Goal: Task Accomplishment & Management: Complete application form

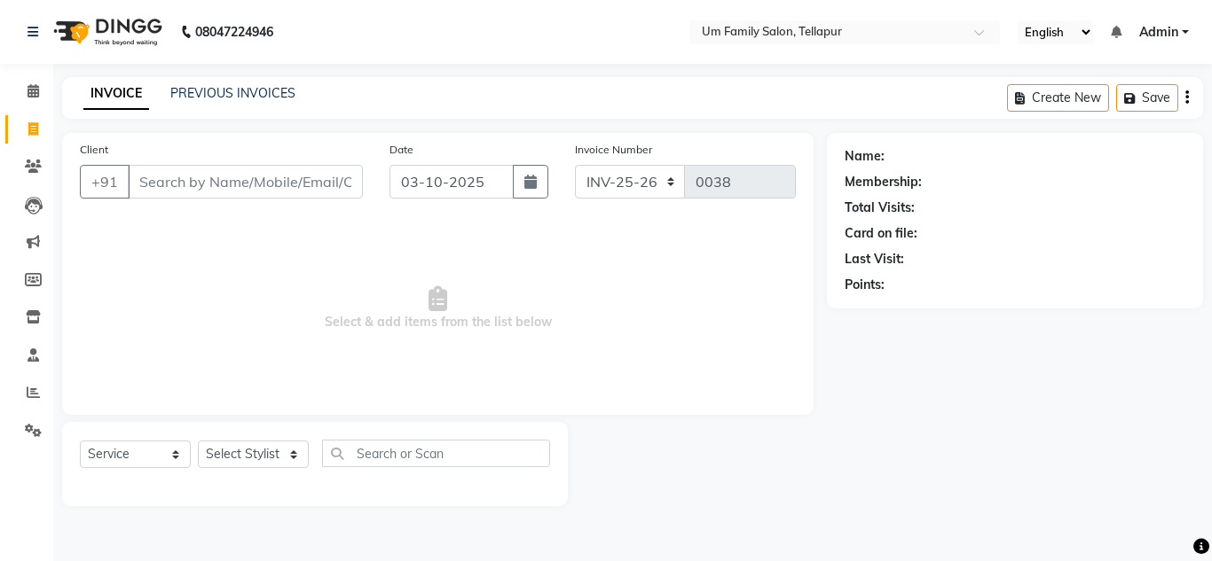
select select "service"
click at [306, 171] on input "Client" at bounding box center [245, 182] width 235 height 34
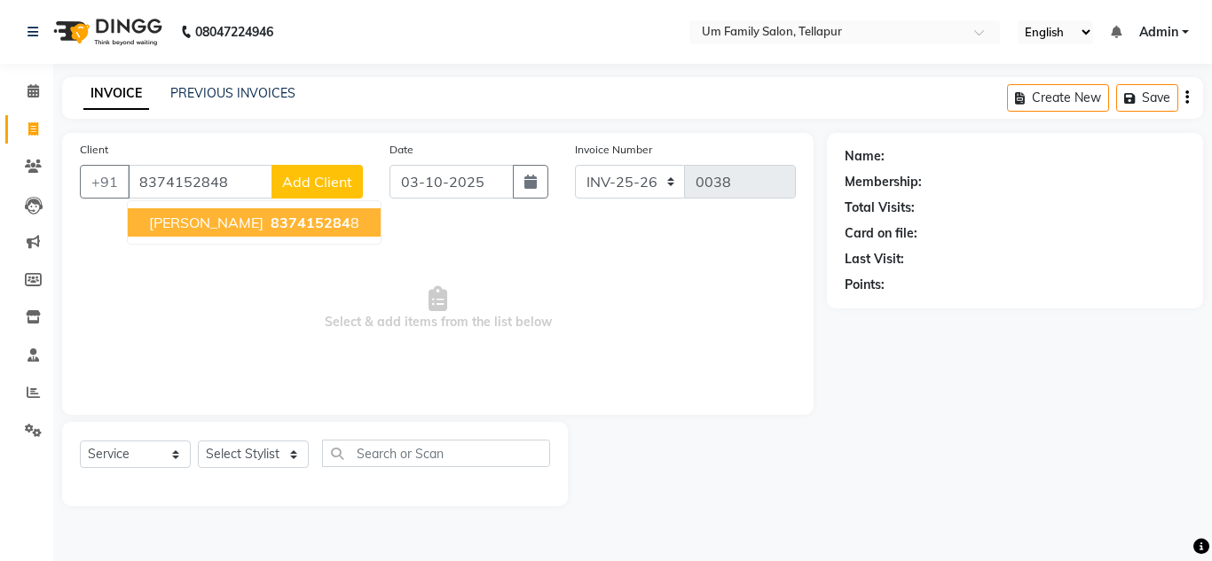
type input "8374152848"
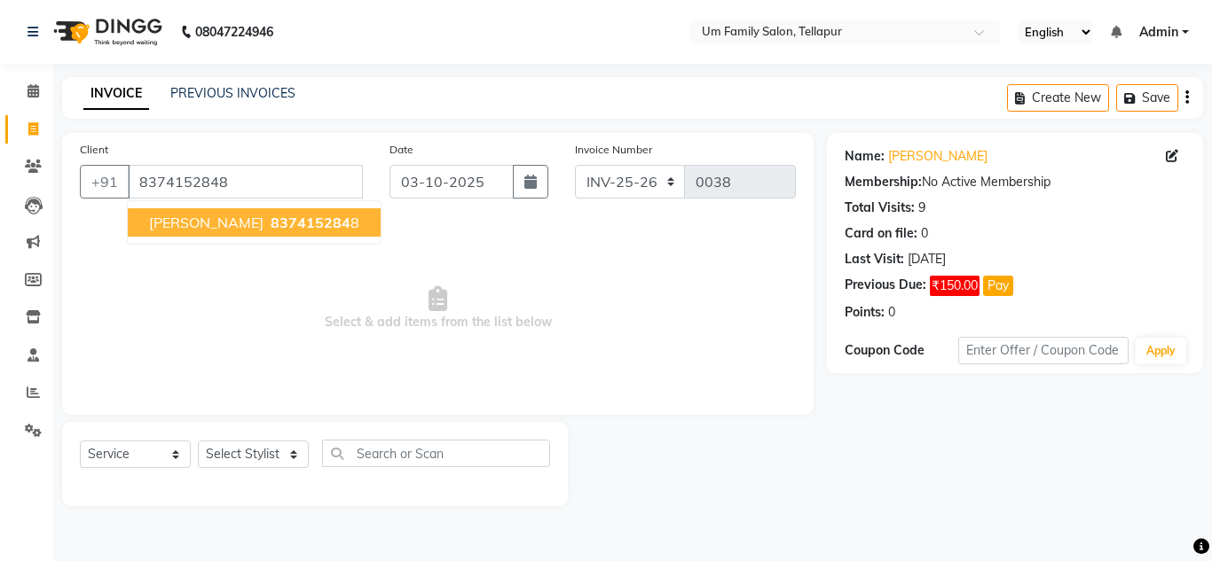
click at [302, 223] on span "837415284" at bounding box center [311, 223] width 80 height 18
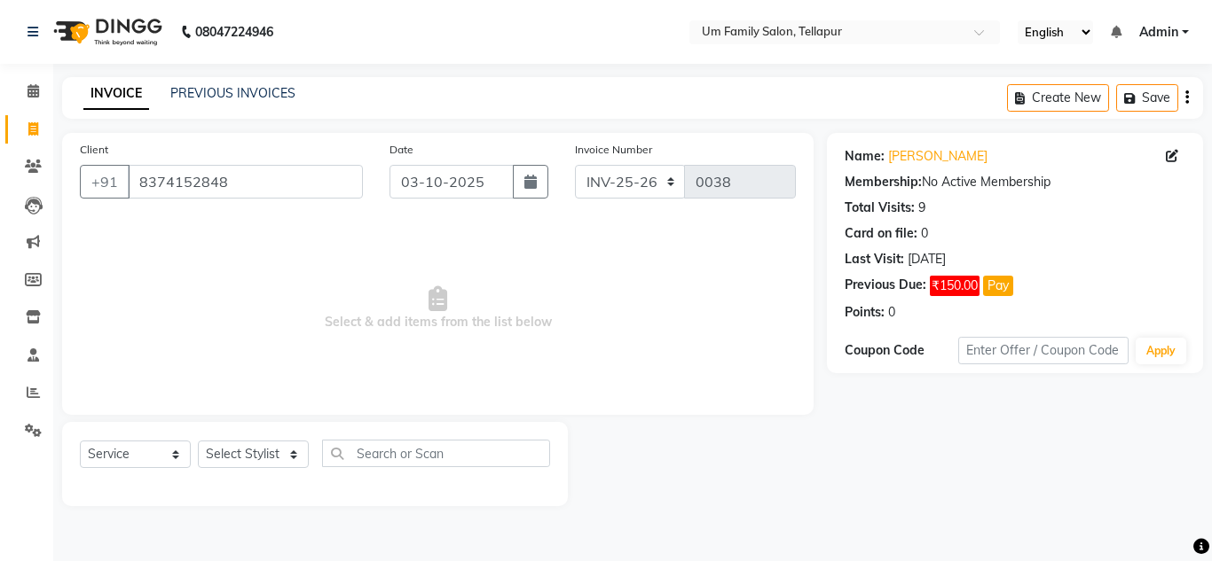
click at [300, 438] on div "Select Service Product Membership Package Voucher Prepaid Gift Card Select Styl…" at bounding box center [315, 464] width 506 height 84
click at [294, 456] on select "Select Stylist Akash K. SAI pandu [PERSON_NAME]" at bounding box center [253, 454] width 111 height 27
select select "63063"
click at [198, 441] on select "Select Stylist Akash K. SAI pandu [PERSON_NAME]" at bounding box center [253, 454] width 111 height 27
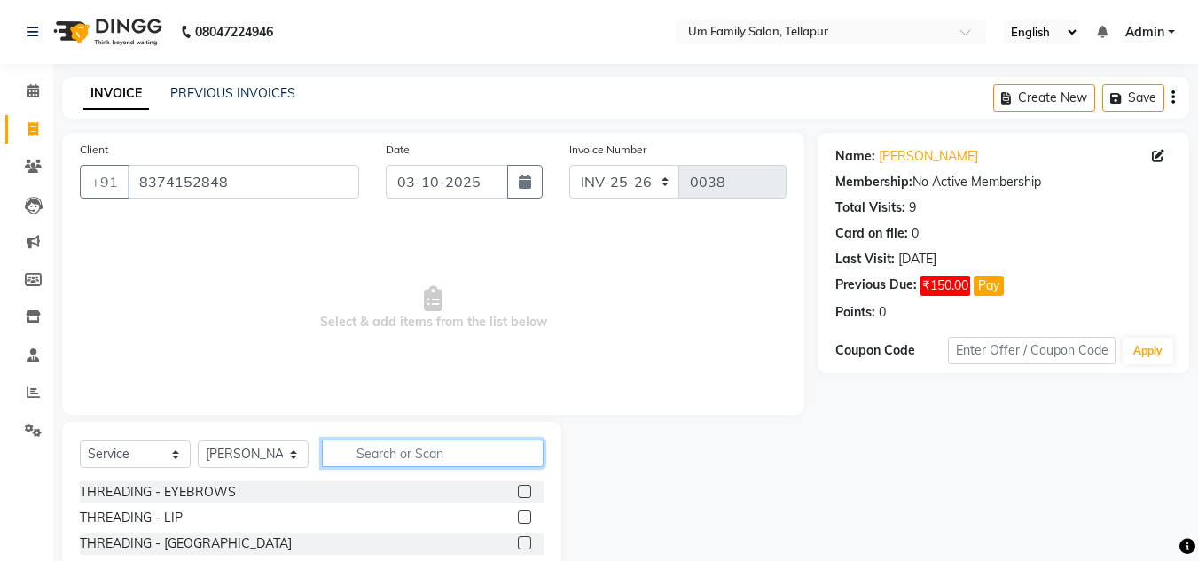
click at [372, 456] on input "text" at bounding box center [433, 453] width 222 height 27
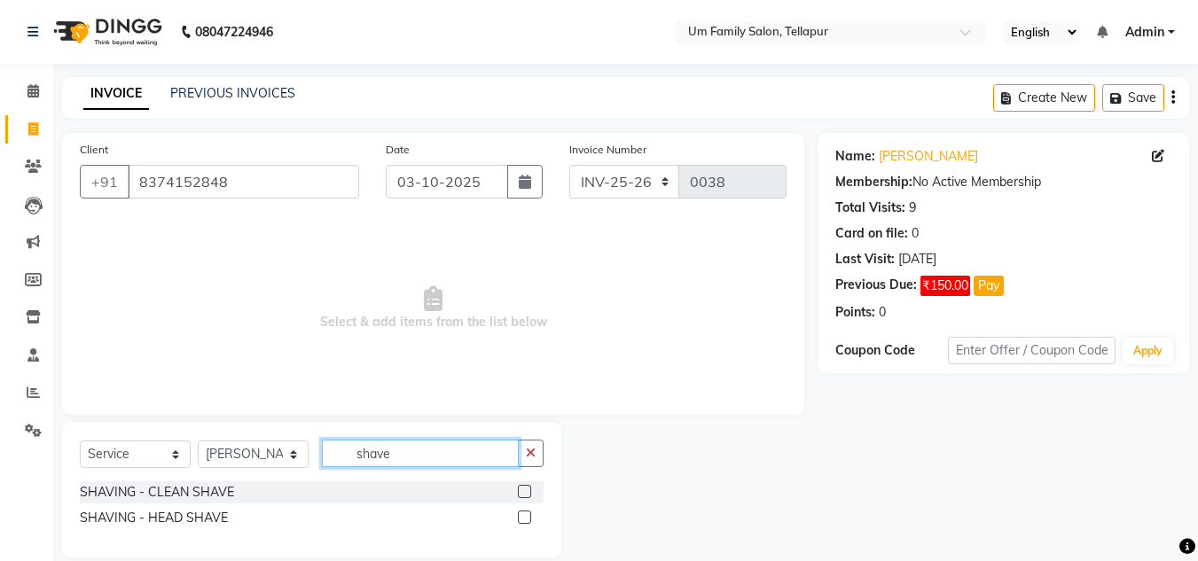
type input "shave"
click at [527, 491] on label at bounding box center [524, 491] width 13 height 13
click at [527, 491] on input "checkbox" at bounding box center [524, 493] width 12 height 12
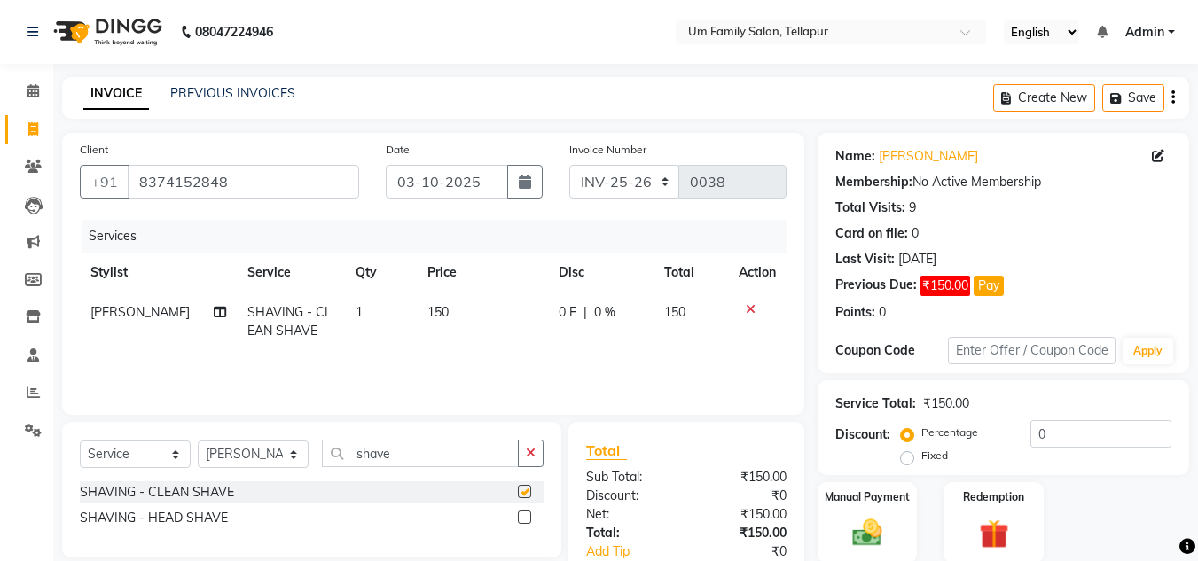
checkbox input "false"
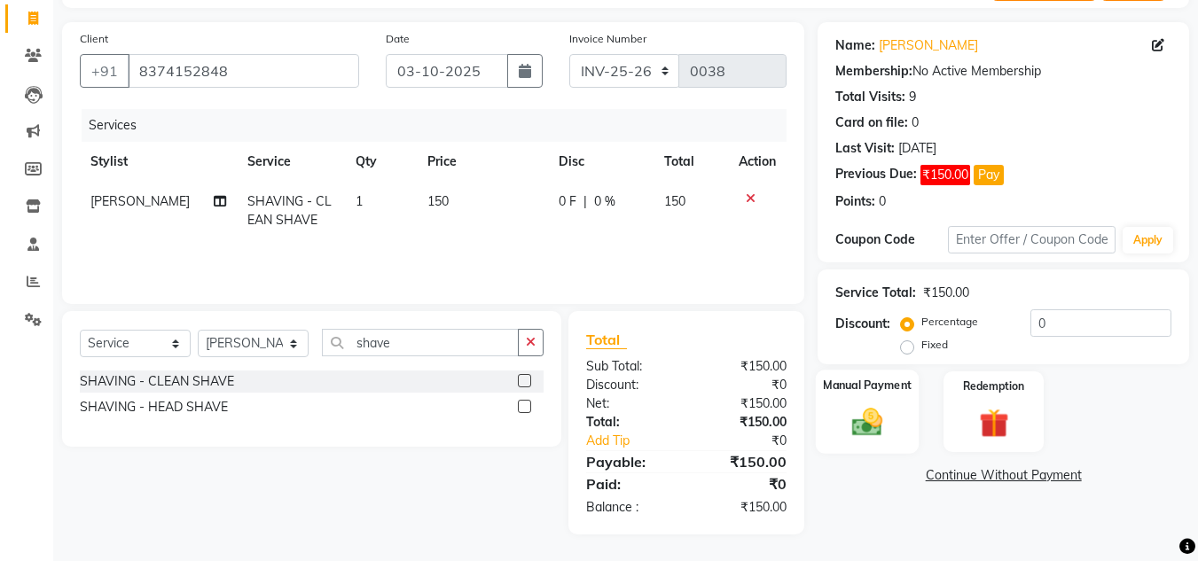
click at [868, 402] on div "Manual Payment" at bounding box center [868, 412] width 104 height 84
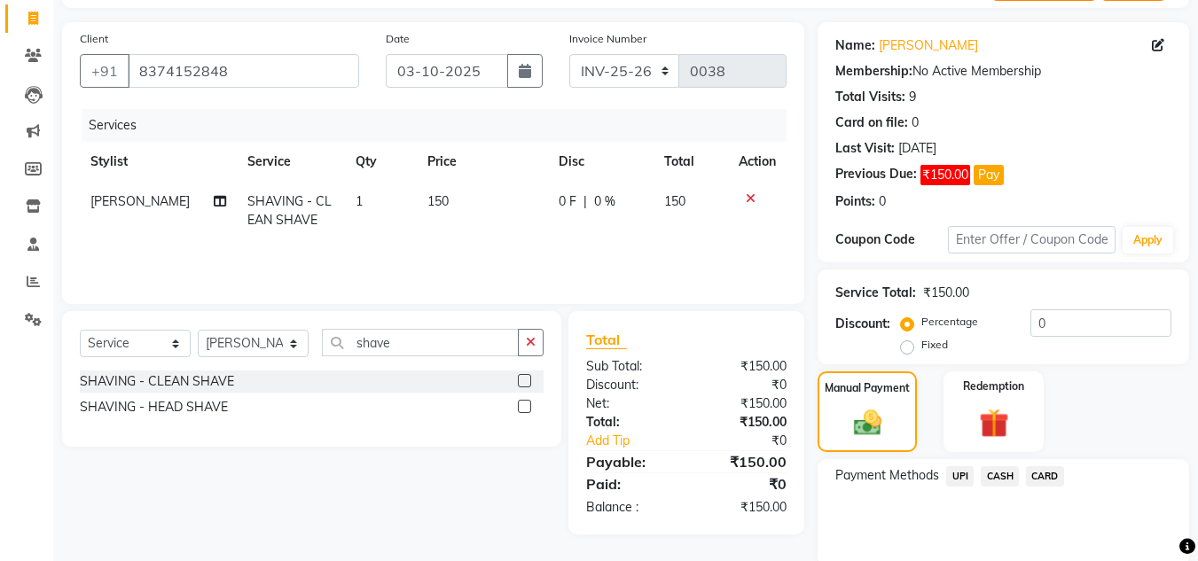
click at [962, 472] on span "UPI" at bounding box center [959, 477] width 27 height 20
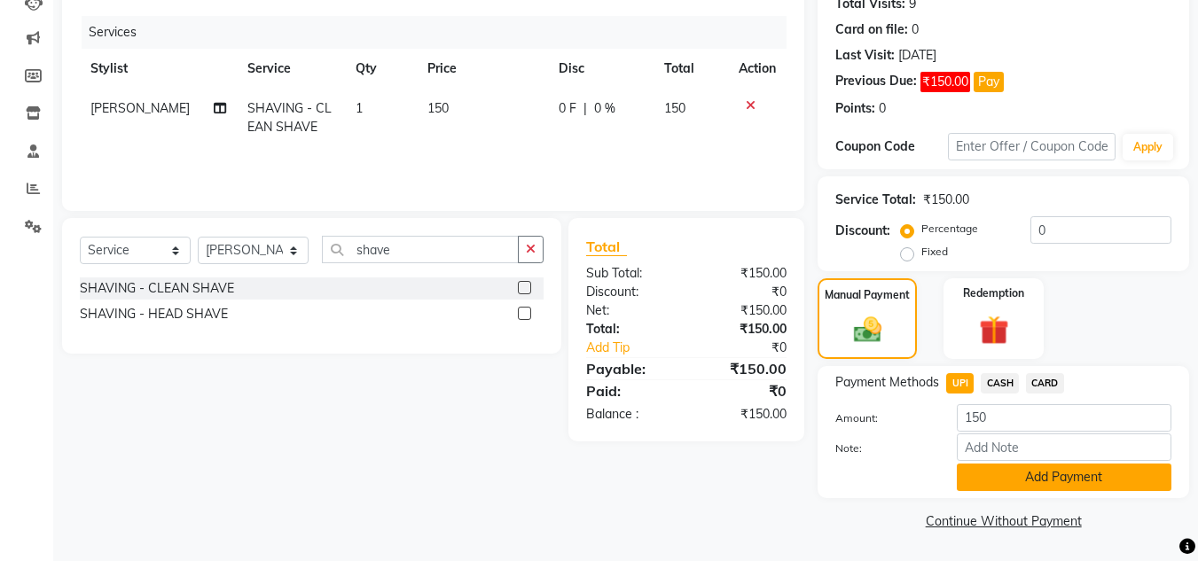
click at [1013, 490] on button "Add Payment" at bounding box center [1064, 477] width 215 height 27
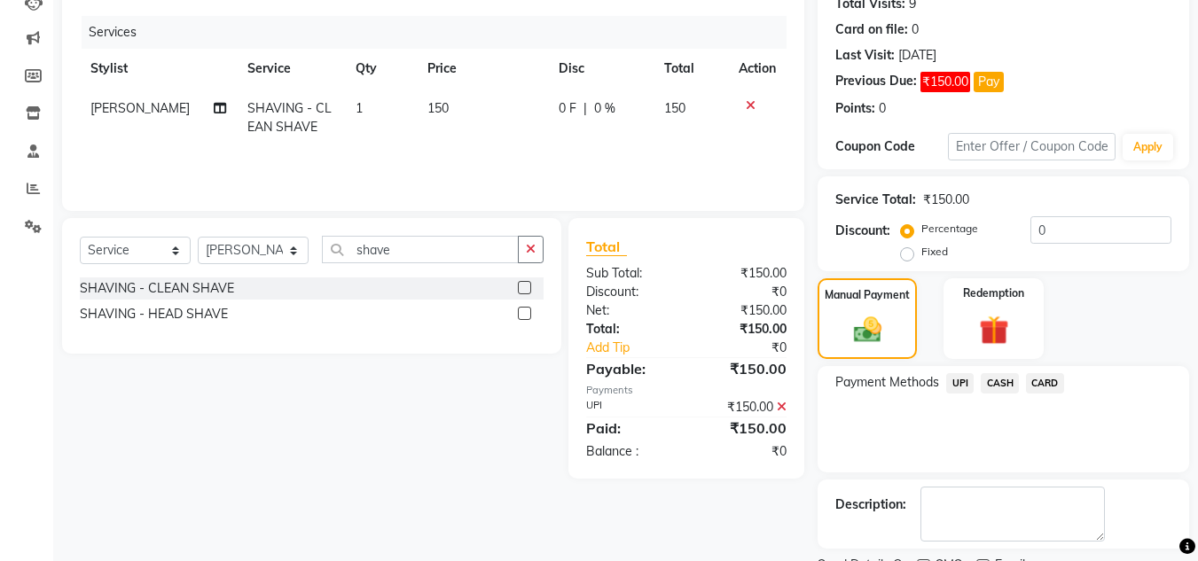
scroll to position [279, 0]
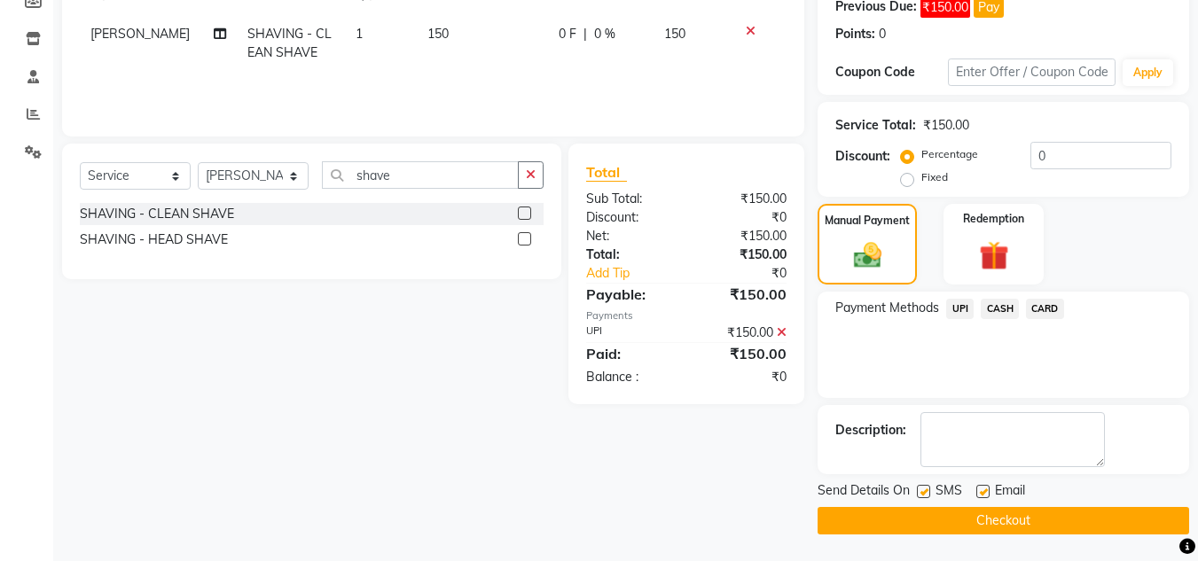
click at [1010, 522] on button "Checkout" at bounding box center [1004, 520] width 372 height 27
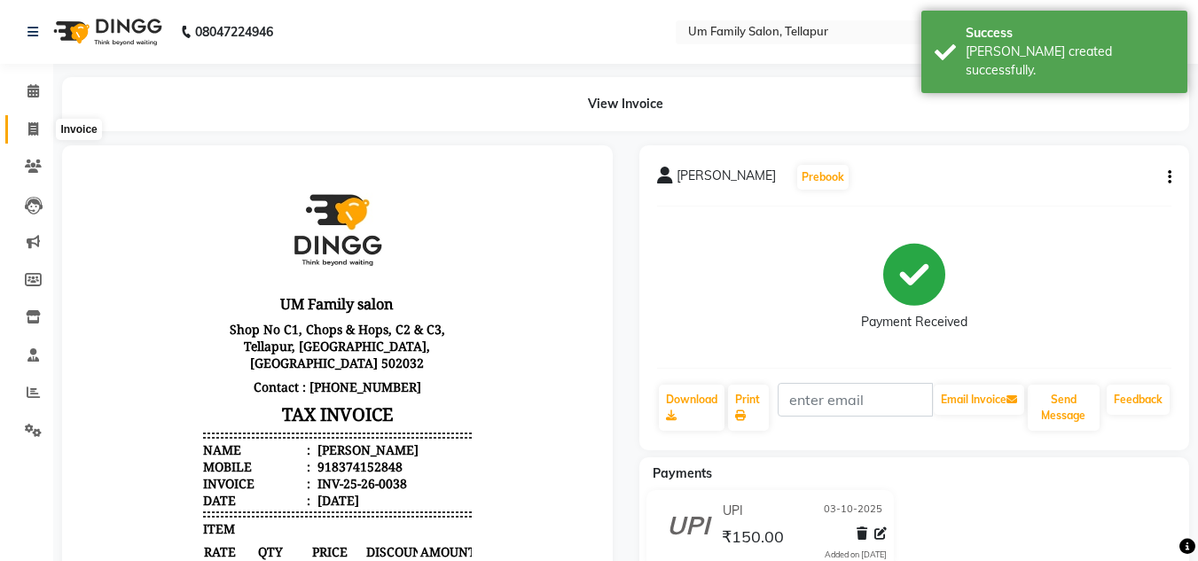
click at [29, 134] on icon at bounding box center [33, 128] width 10 height 13
select select "service"
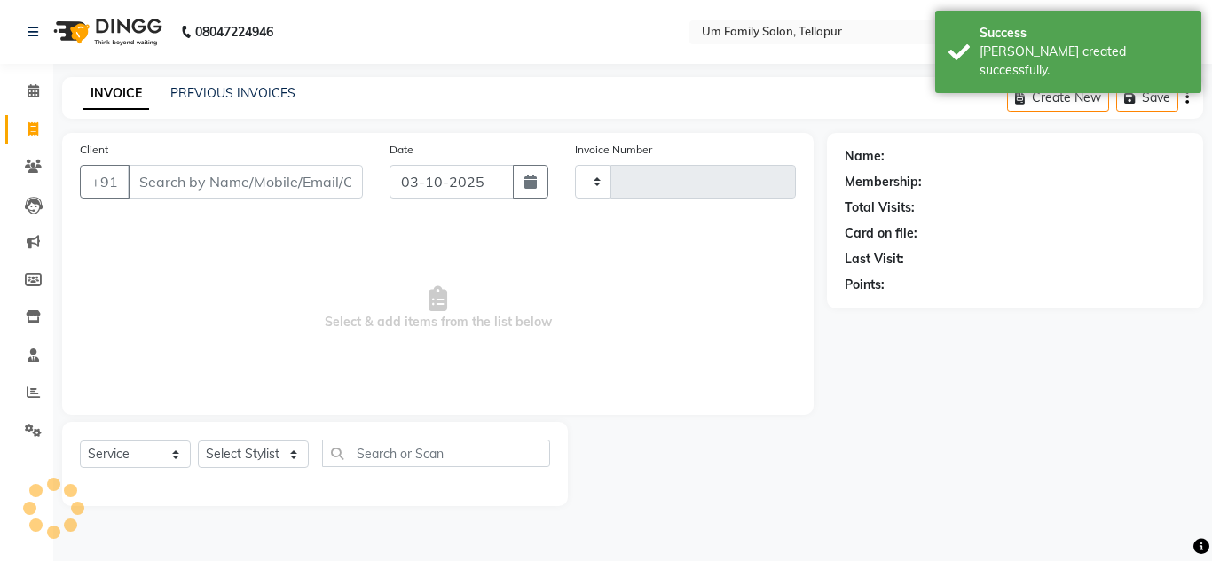
type input "0039"
select select "5102"
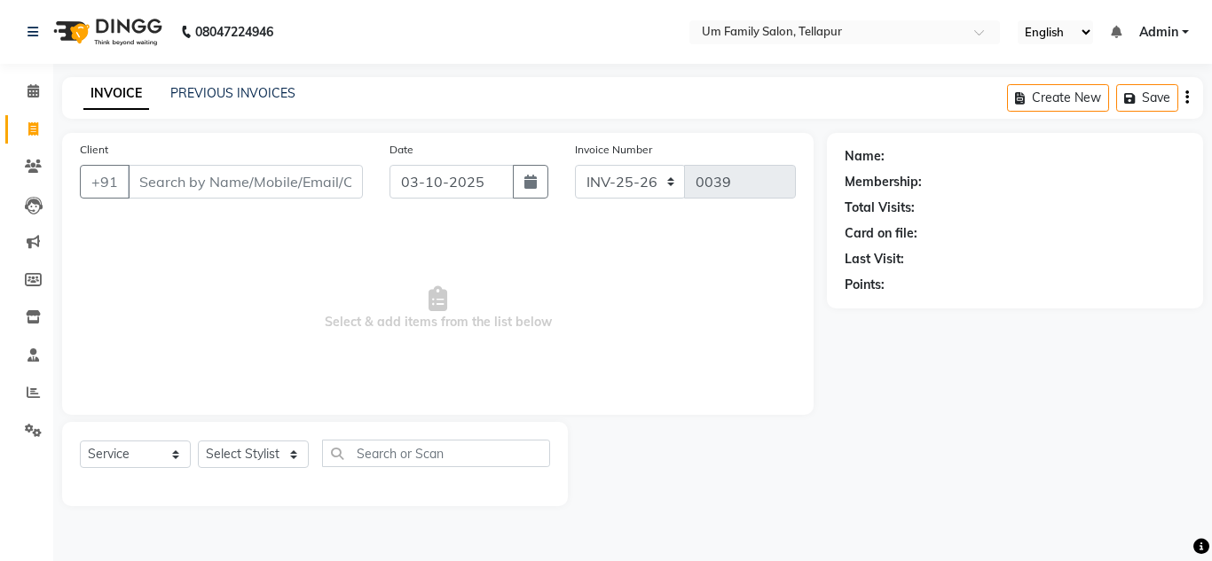
click at [167, 177] on input "Client" at bounding box center [245, 182] width 235 height 34
type input "91060042225"
click at [324, 186] on span "Add Client" at bounding box center [317, 182] width 70 height 18
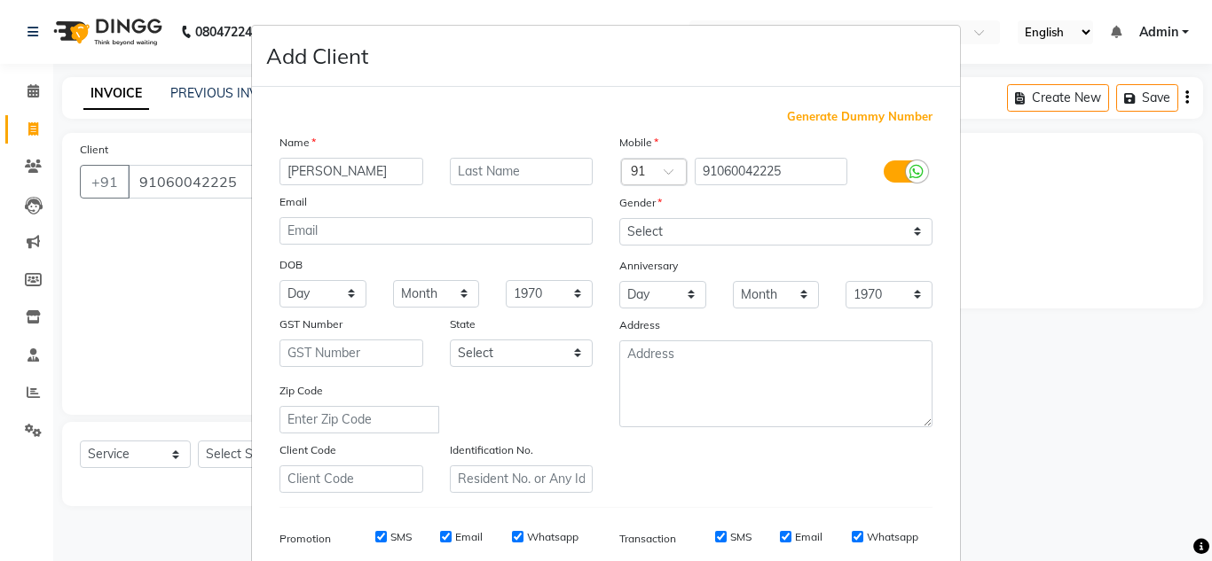
type input "[PERSON_NAME]"
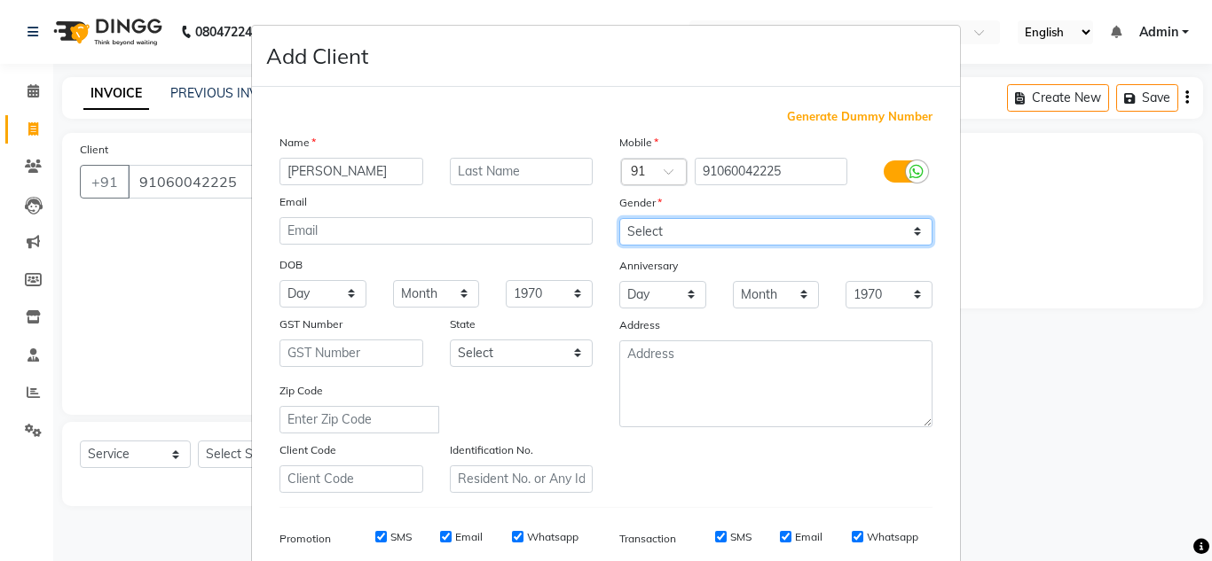
click at [752, 223] on select "Select [DEMOGRAPHIC_DATA] [DEMOGRAPHIC_DATA] Other Prefer Not To Say" at bounding box center [775, 231] width 313 height 27
select select "[DEMOGRAPHIC_DATA]"
click at [619, 218] on select "Select [DEMOGRAPHIC_DATA] [DEMOGRAPHIC_DATA] Other Prefer Not To Say" at bounding box center [775, 231] width 313 height 27
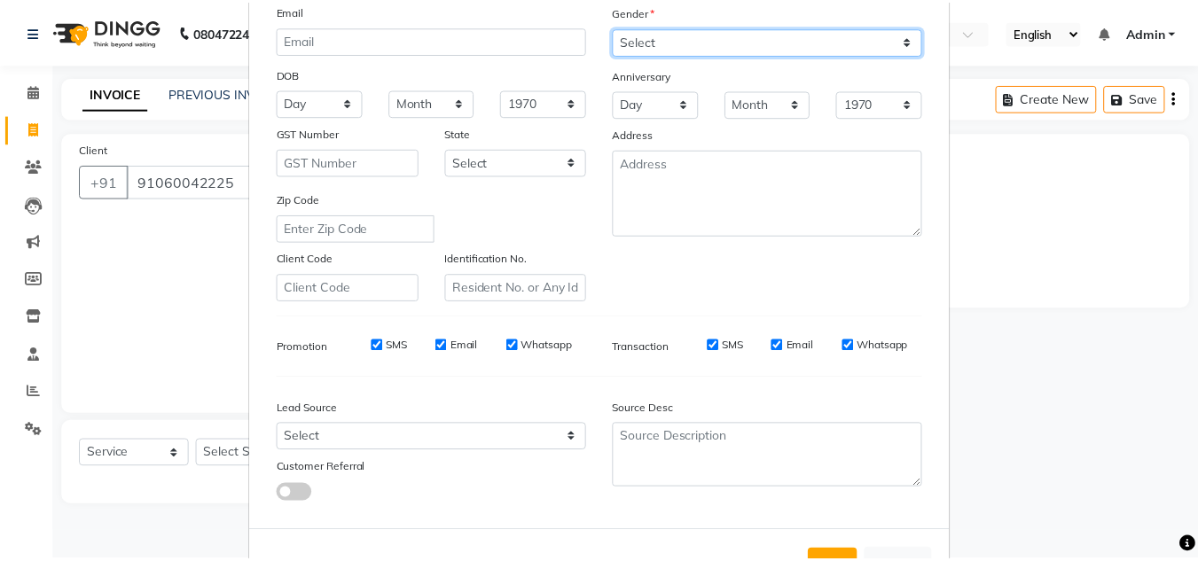
scroll to position [257, 0]
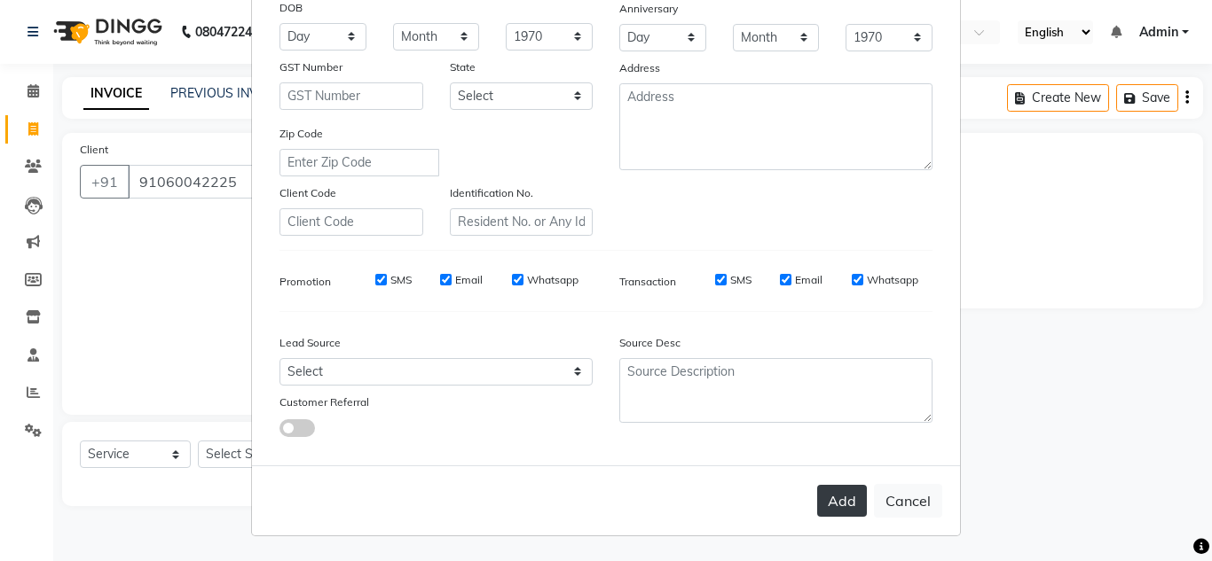
click at [836, 495] on button "Add" at bounding box center [842, 501] width 50 height 32
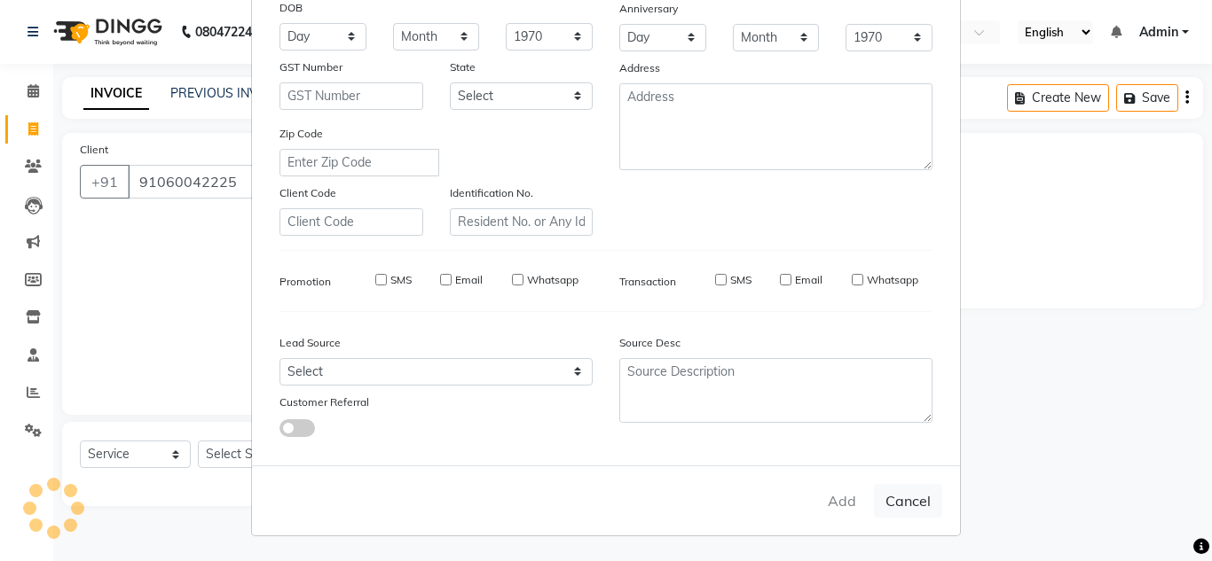
type input "060042225"
select select
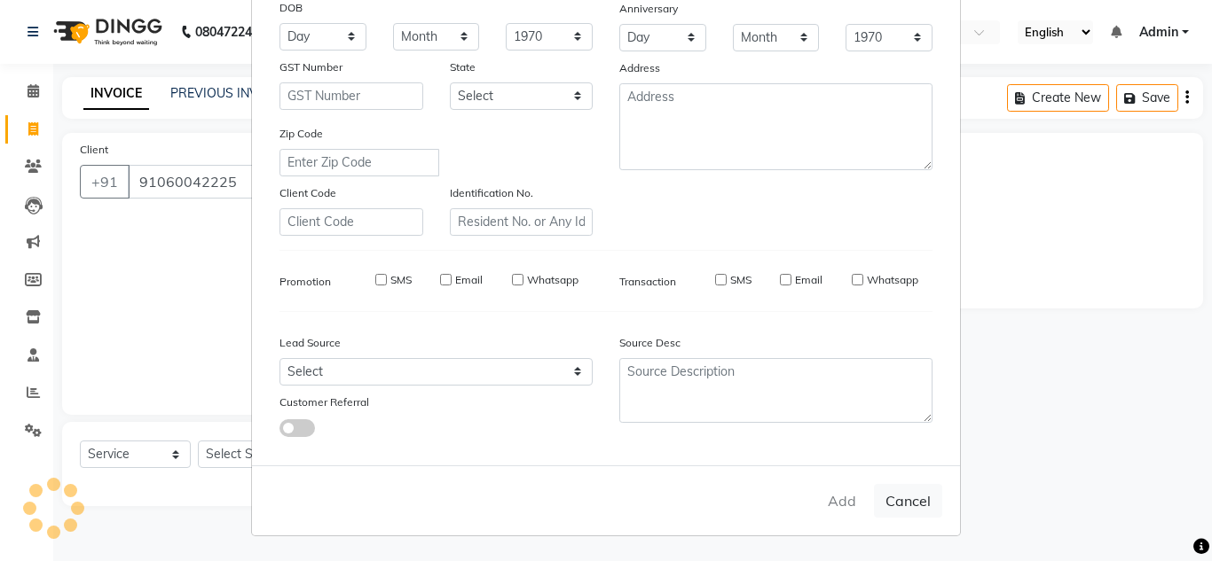
select select
checkbox input "false"
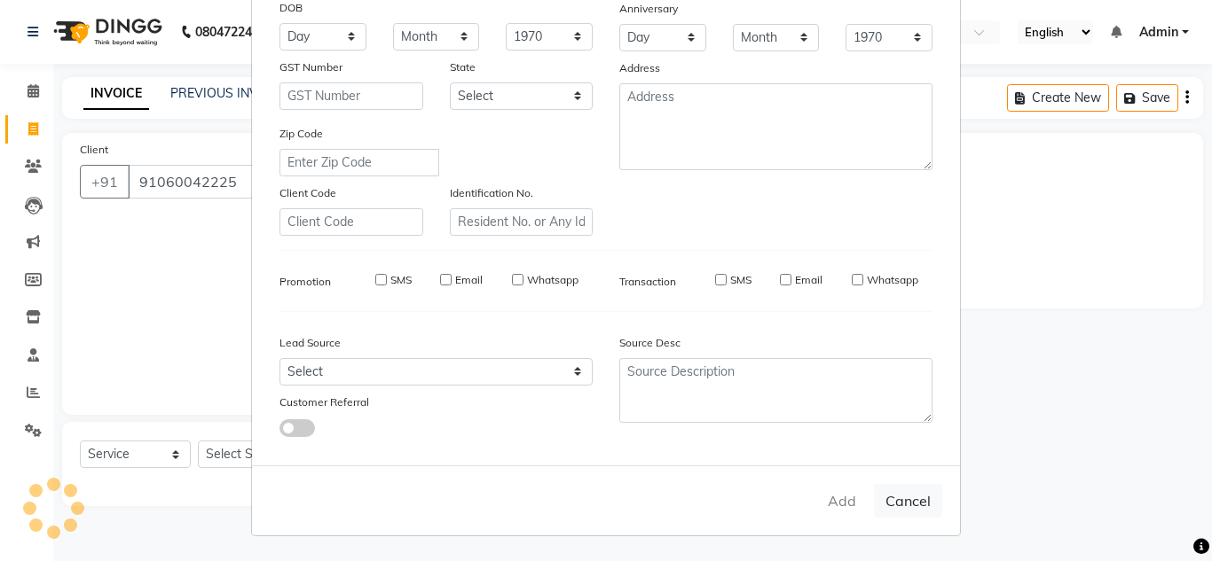
checkbox input "false"
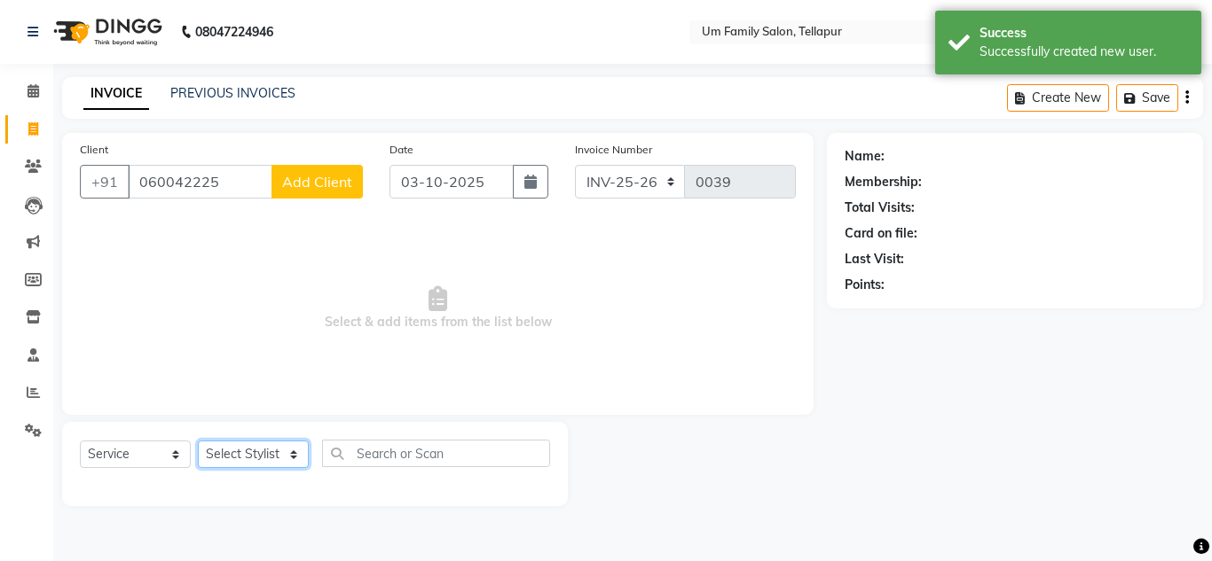
click at [230, 455] on select "Select Stylist Akash K. SAI pandu [PERSON_NAME]" at bounding box center [253, 454] width 111 height 27
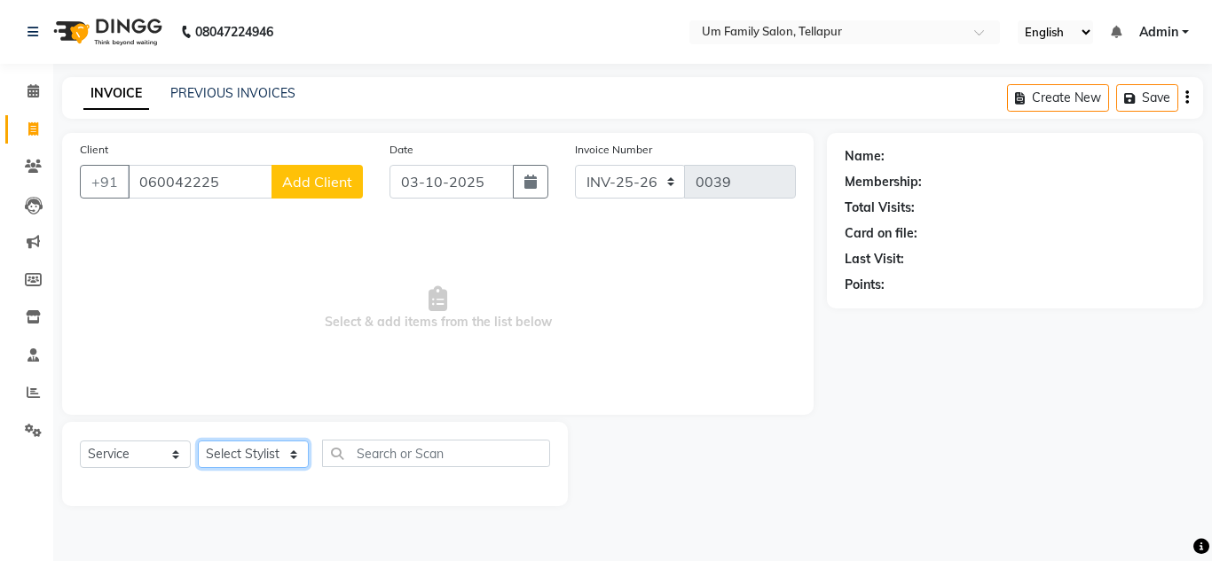
select select "82738"
click at [198, 441] on select "Select Stylist Akash K. SAI pandu [PERSON_NAME]" at bounding box center [253, 454] width 111 height 27
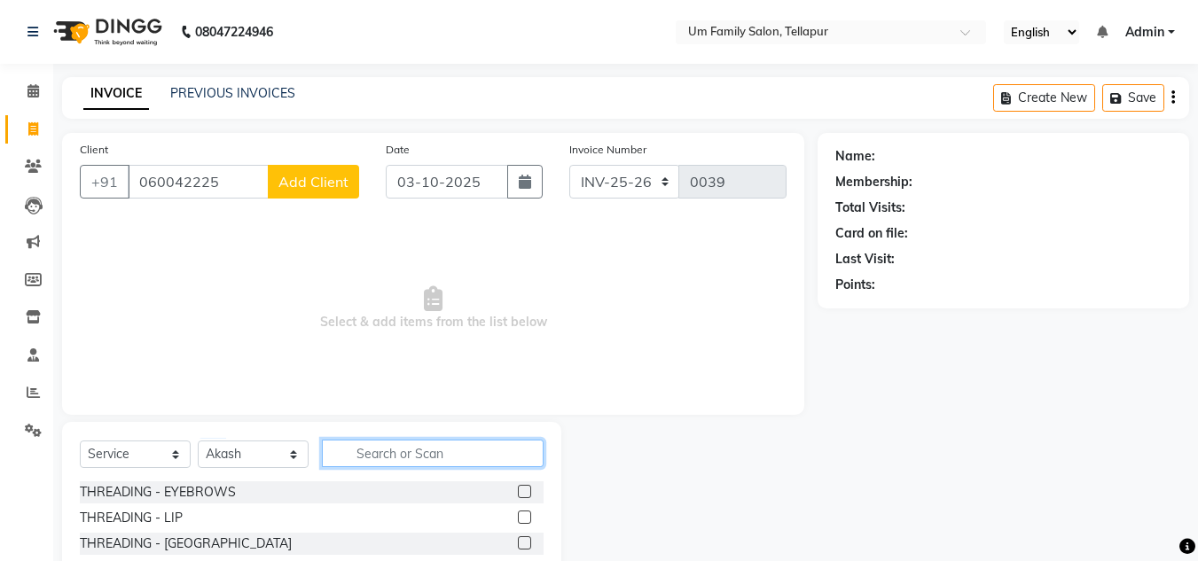
click at [420, 454] on input "text" at bounding box center [433, 453] width 222 height 27
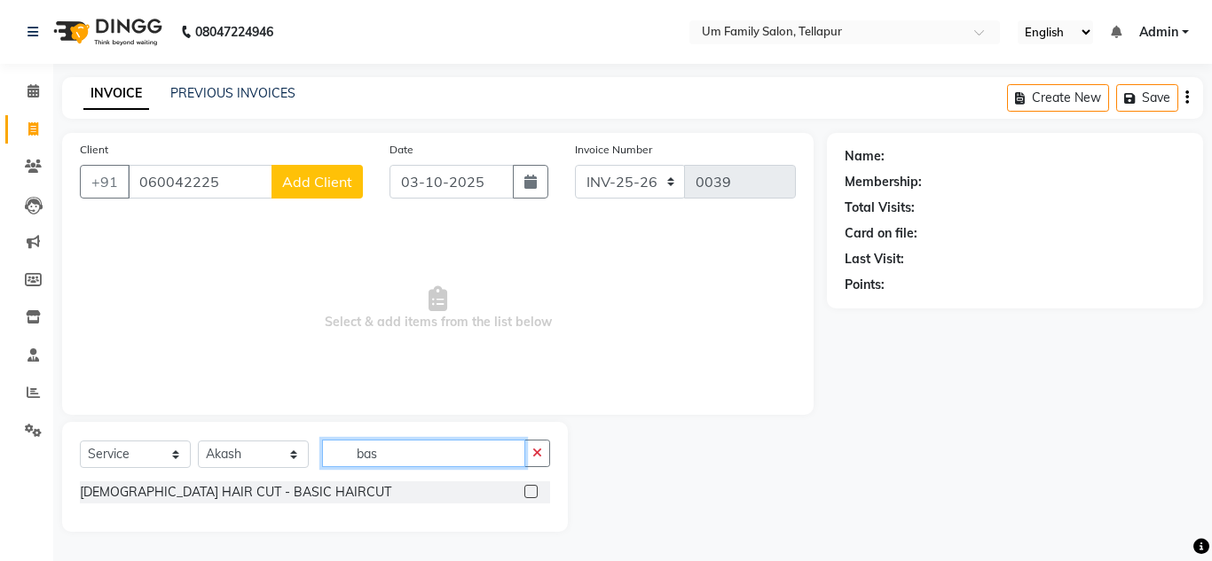
type input "bas"
click at [533, 492] on label at bounding box center [530, 491] width 13 height 13
click at [533, 492] on input "checkbox" at bounding box center [530, 493] width 12 height 12
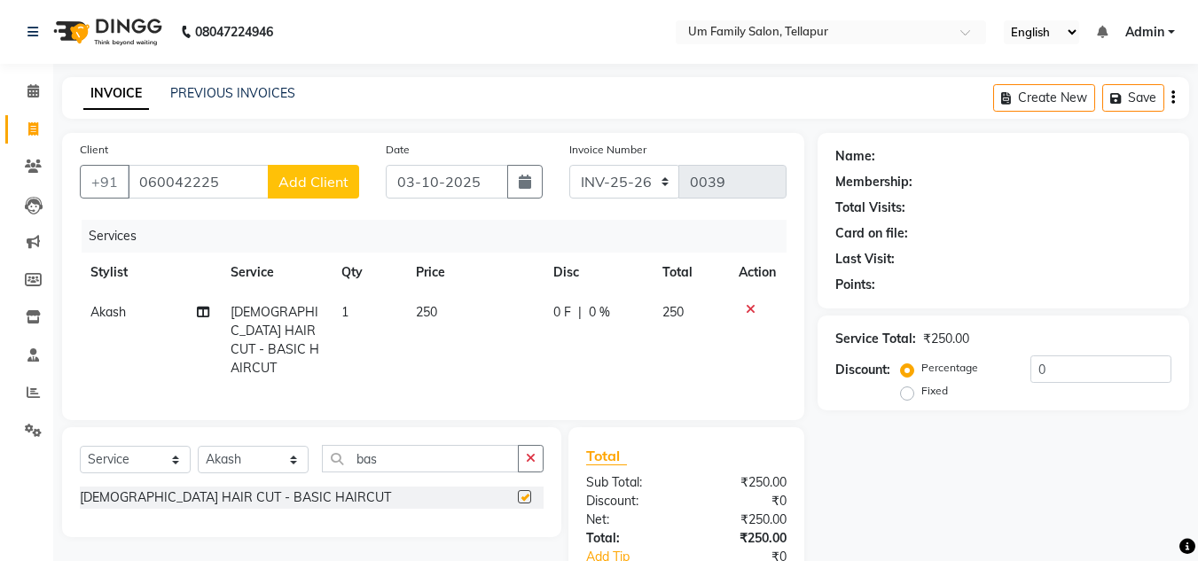
checkbox input "false"
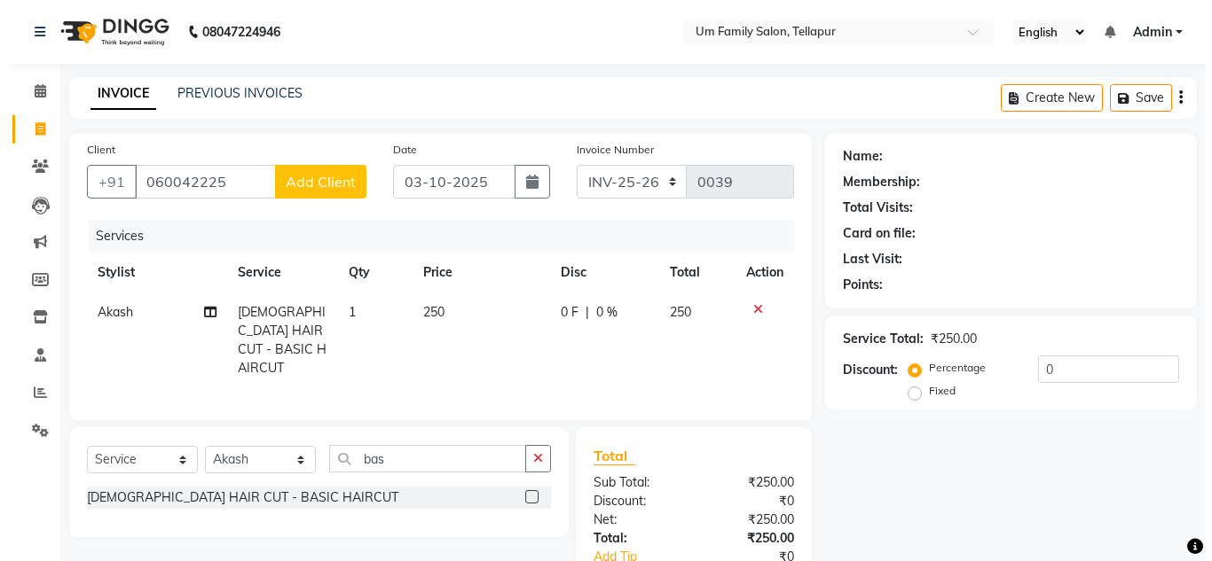
scroll to position [111, 0]
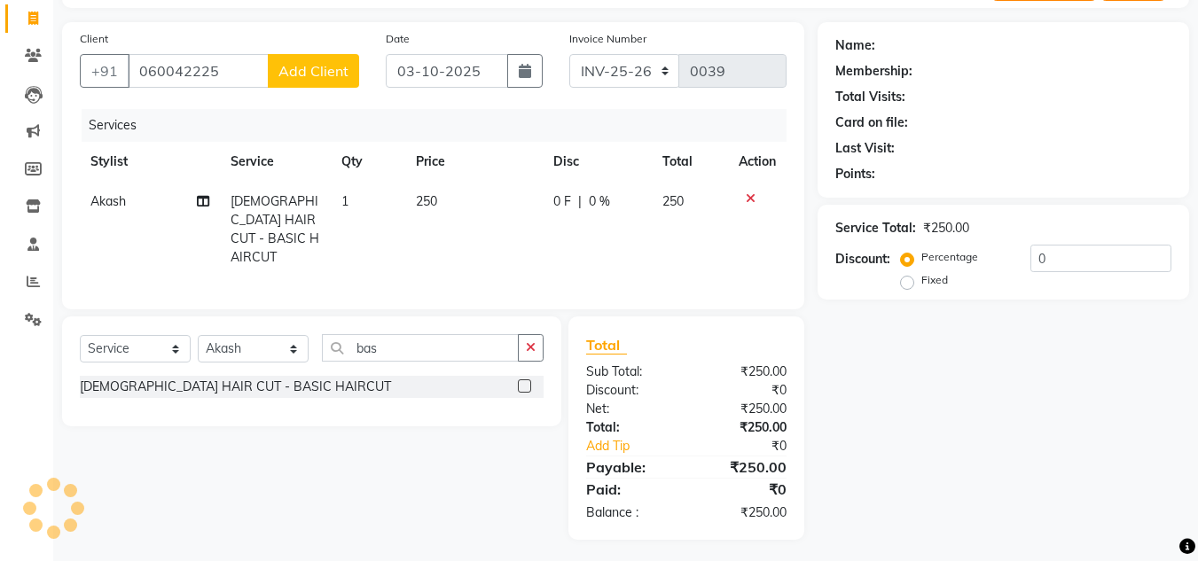
click at [302, 58] on button "Add Client" at bounding box center [313, 71] width 91 height 34
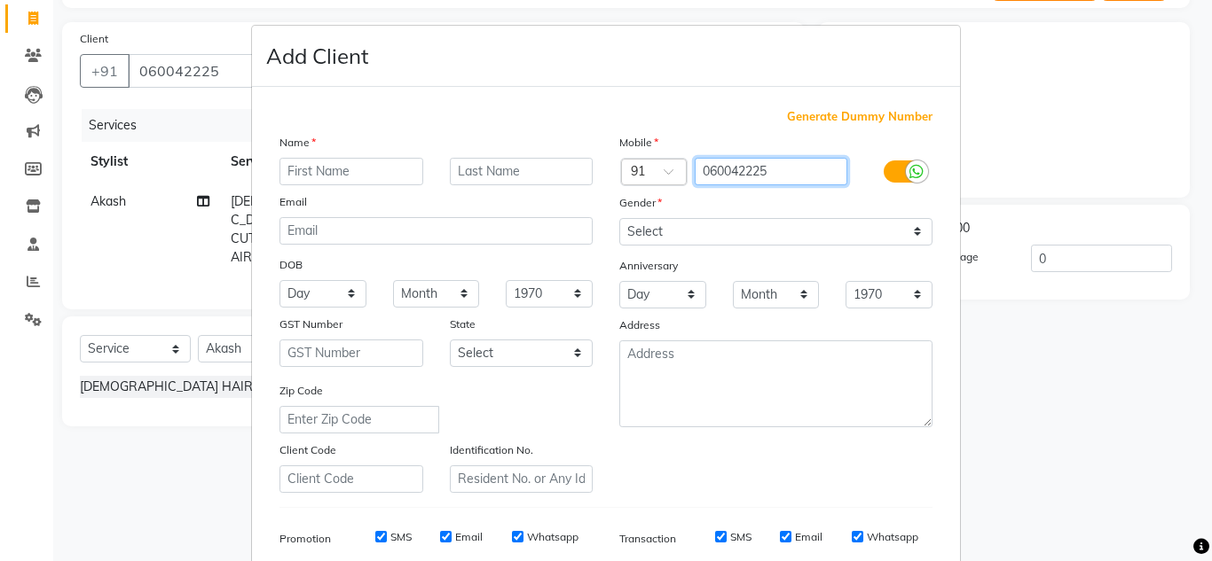
click at [797, 171] on input "060042225" at bounding box center [771, 171] width 153 height 27
type input "0"
type input "91060042225"
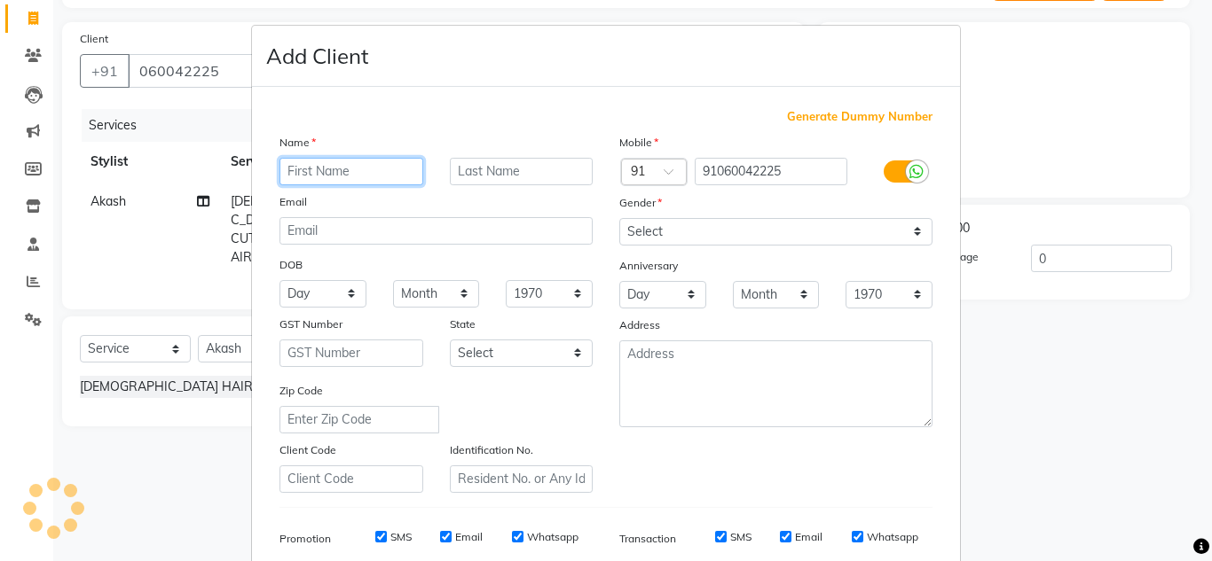
click at [345, 172] on input "text" at bounding box center [351, 171] width 144 height 27
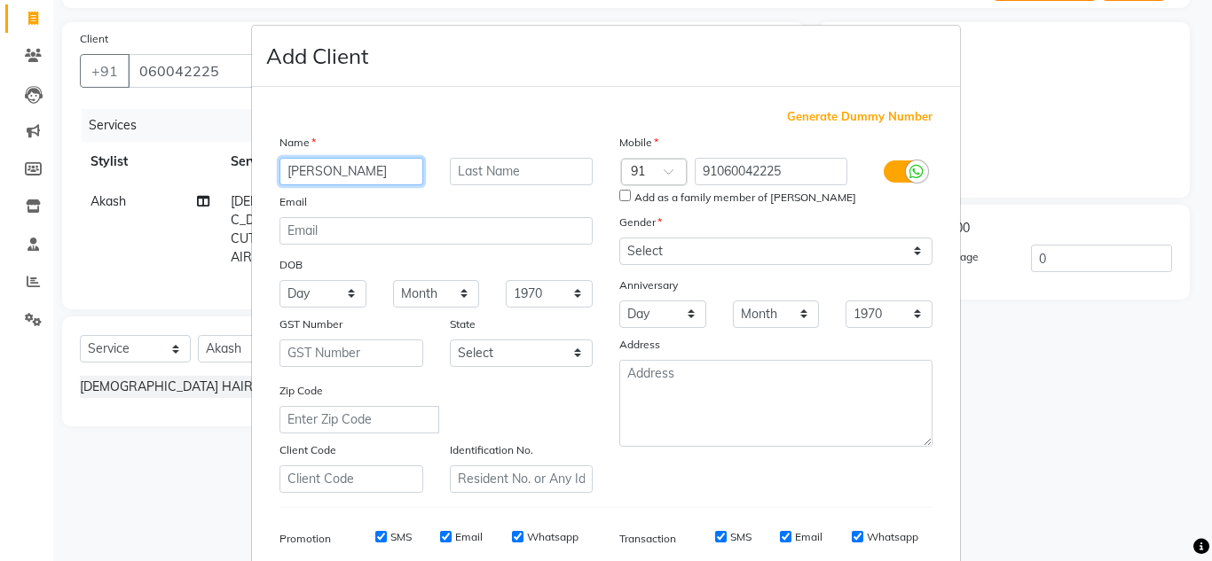
type input "[PERSON_NAME]"
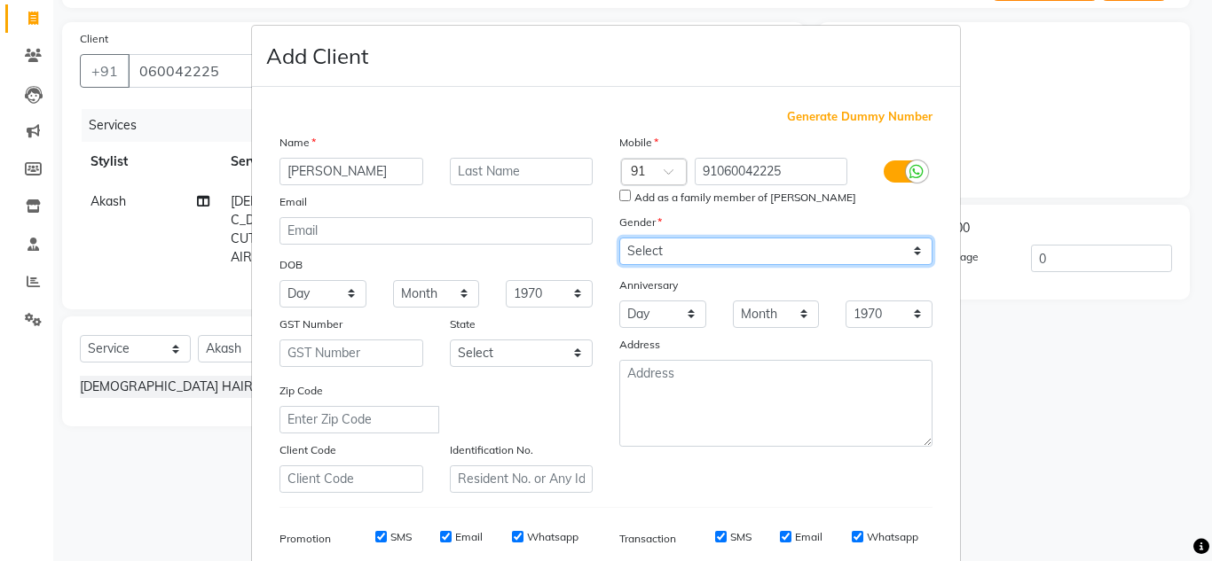
click at [670, 249] on select "Select [DEMOGRAPHIC_DATA] [DEMOGRAPHIC_DATA] Other Prefer Not To Say" at bounding box center [775, 251] width 313 height 27
select select "[DEMOGRAPHIC_DATA]"
click at [619, 238] on select "Select [DEMOGRAPHIC_DATA] [DEMOGRAPHIC_DATA] Other Prefer Not To Say" at bounding box center [775, 251] width 313 height 27
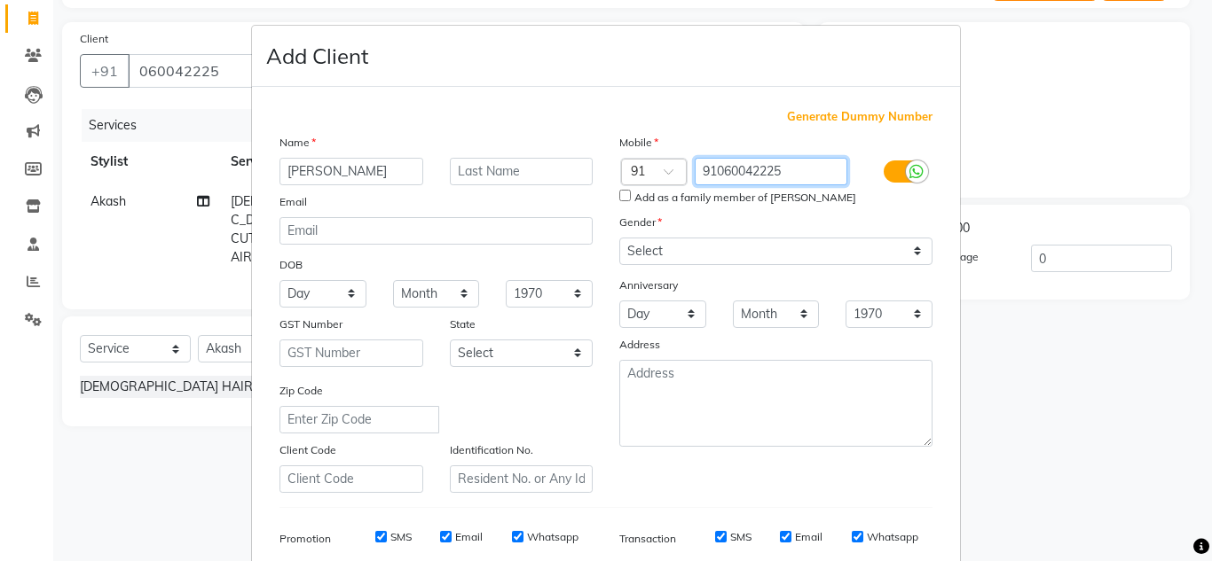
click at [771, 170] on input "91060042225" at bounding box center [771, 171] width 153 height 27
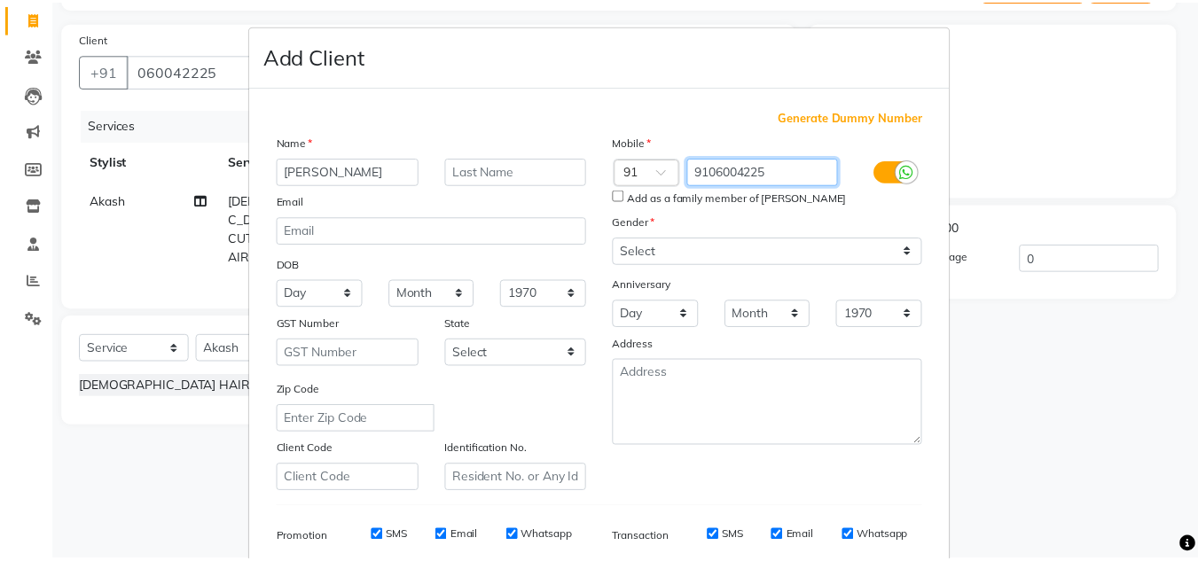
scroll to position [257, 0]
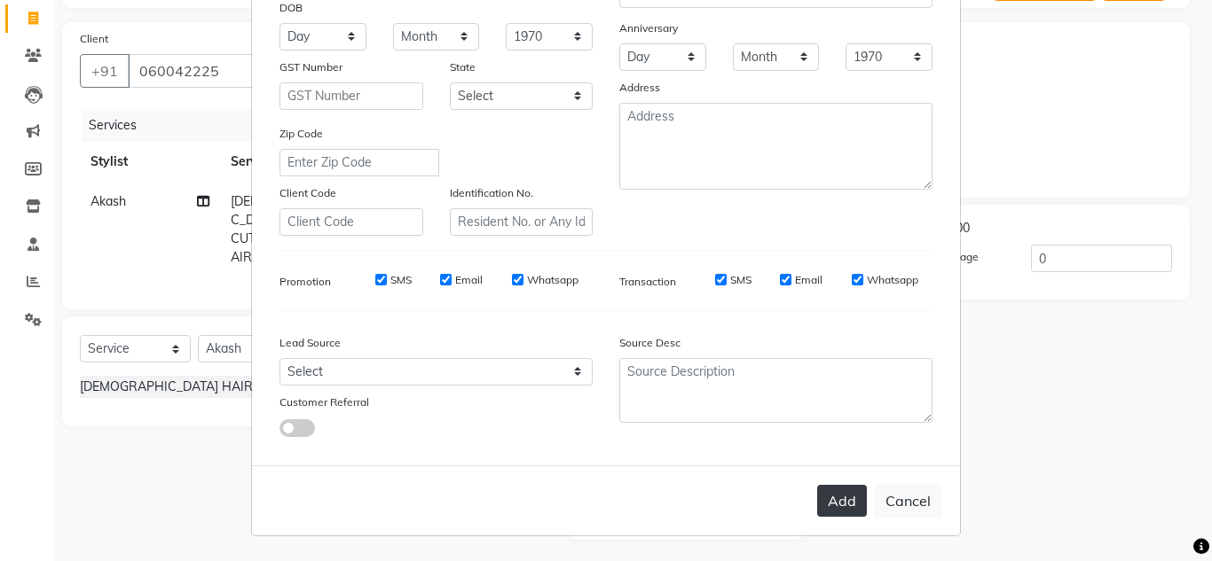
type input "9106004225"
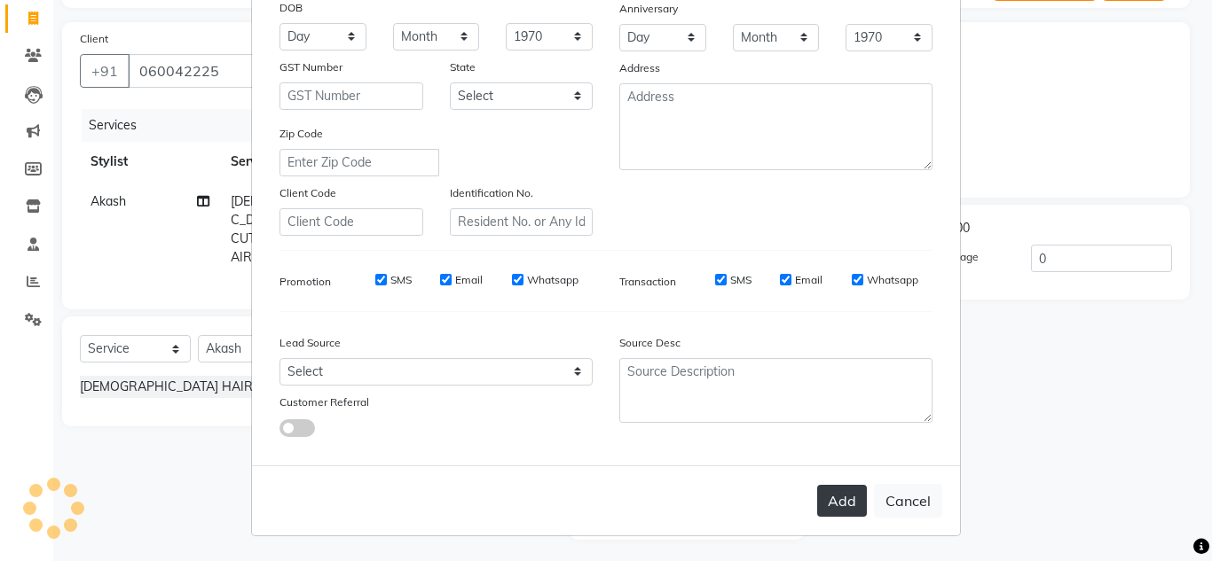
click at [844, 507] on button "Add" at bounding box center [842, 501] width 50 height 32
type input "9106004225"
select select
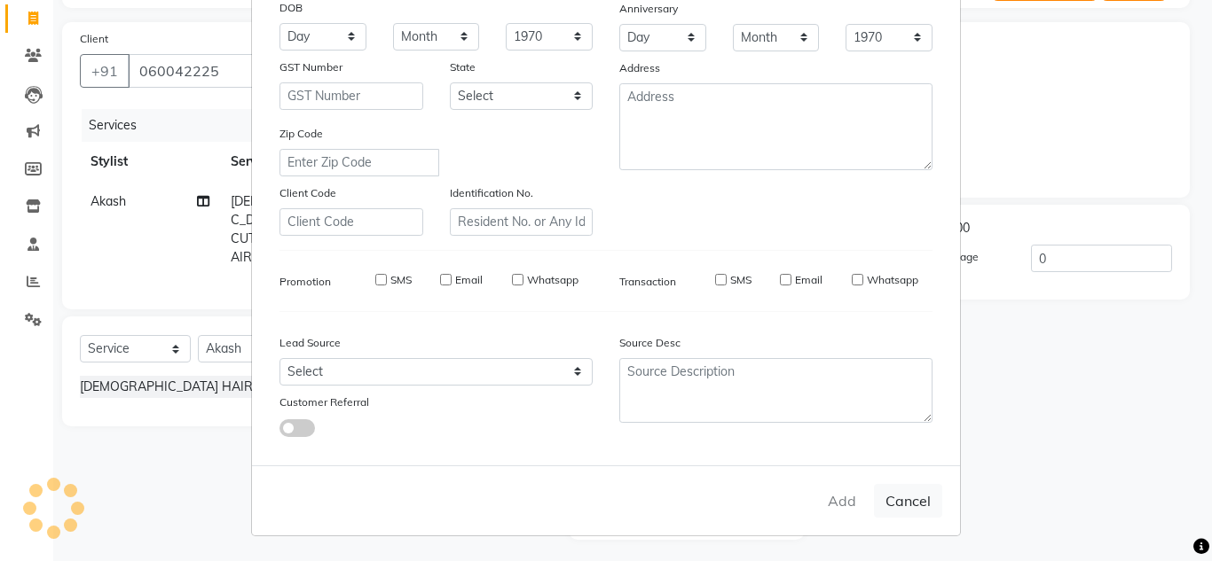
select select
checkbox input "false"
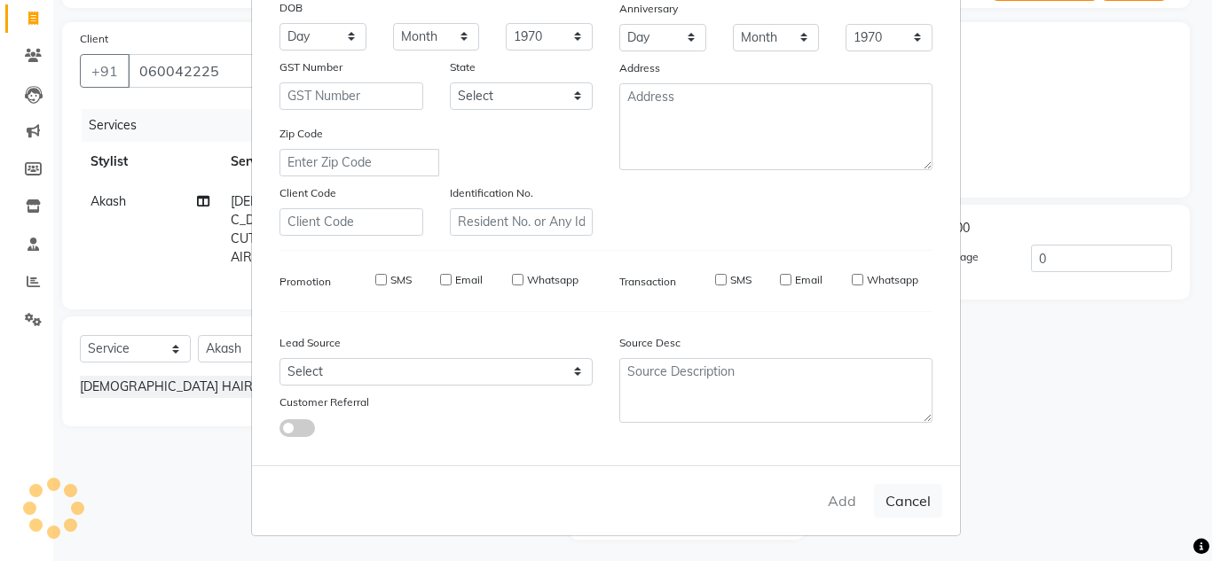
checkbox input "false"
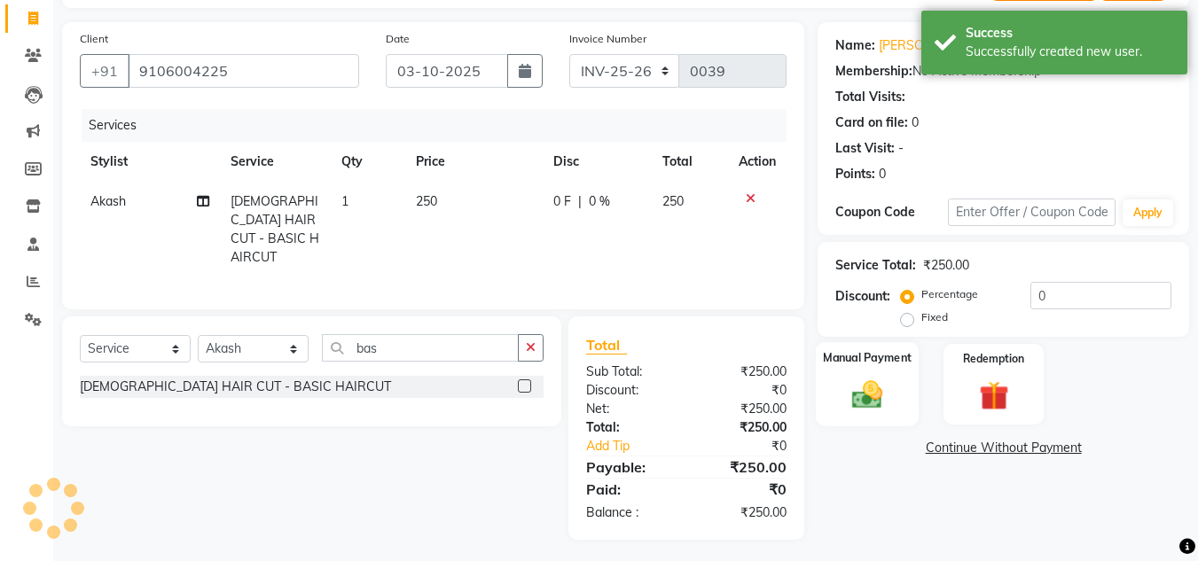
click at [875, 378] on img at bounding box center [868, 394] width 50 height 35
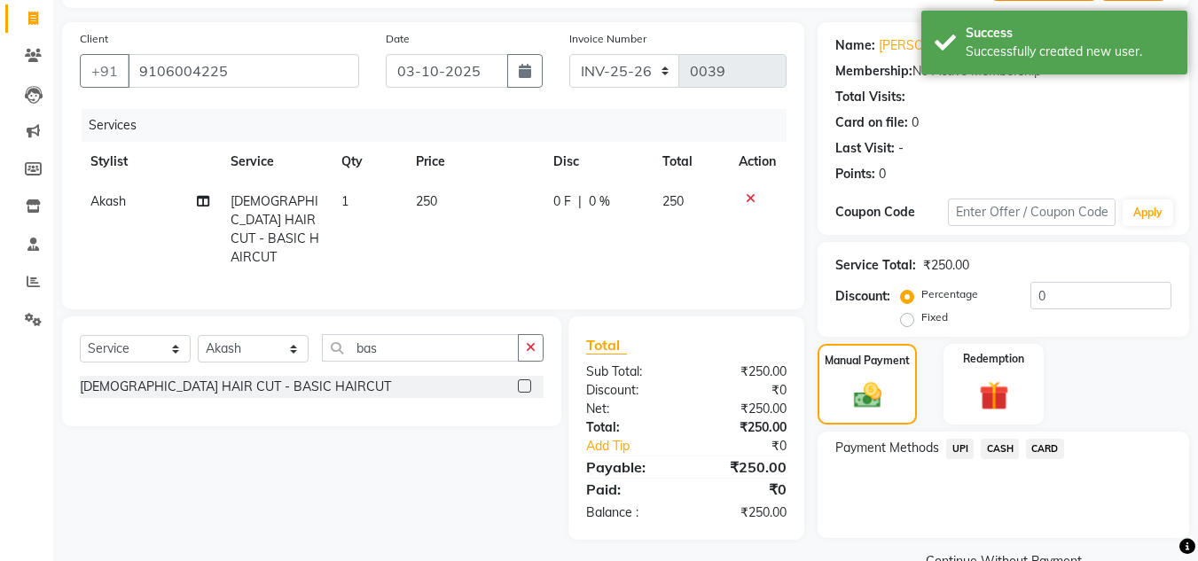
click at [959, 451] on span "UPI" at bounding box center [959, 449] width 27 height 20
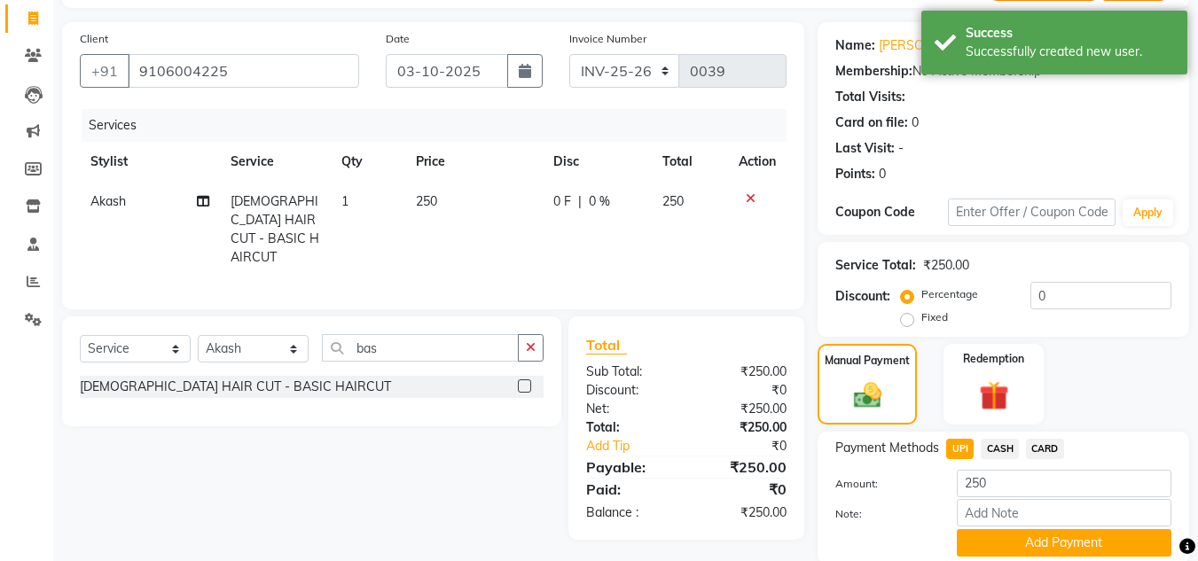
scroll to position [177, 0]
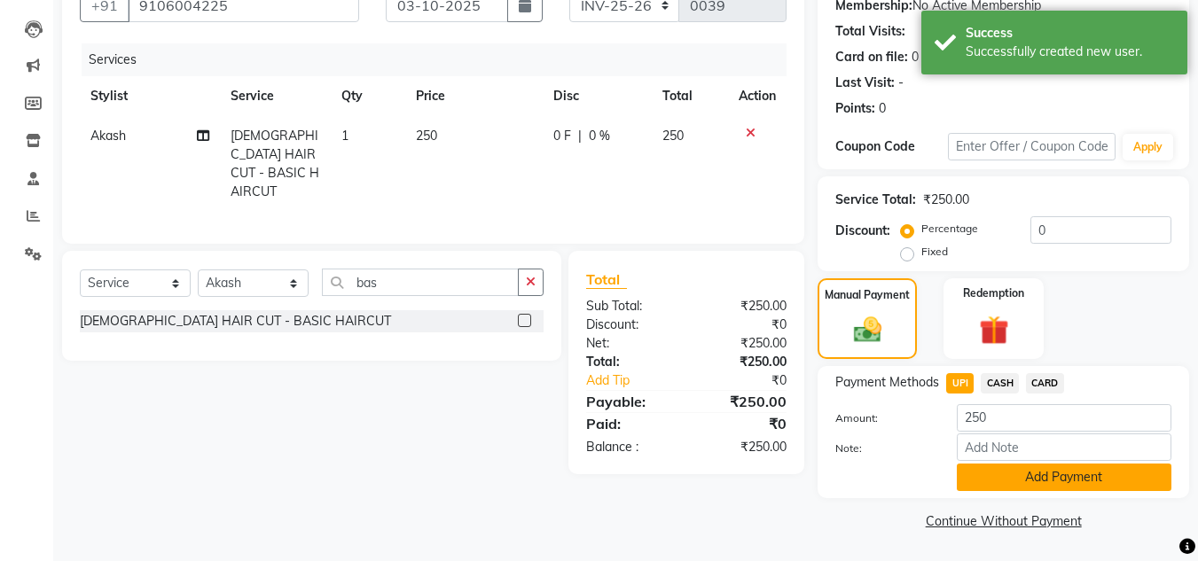
click at [985, 465] on button "Add Payment" at bounding box center [1064, 477] width 215 height 27
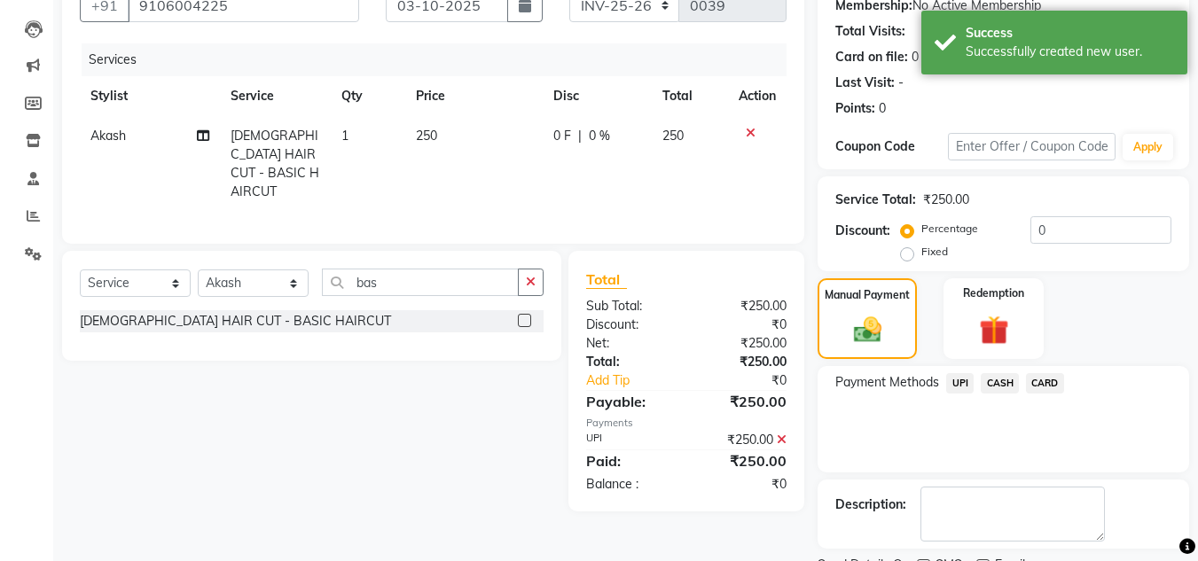
scroll to position [251, 0]
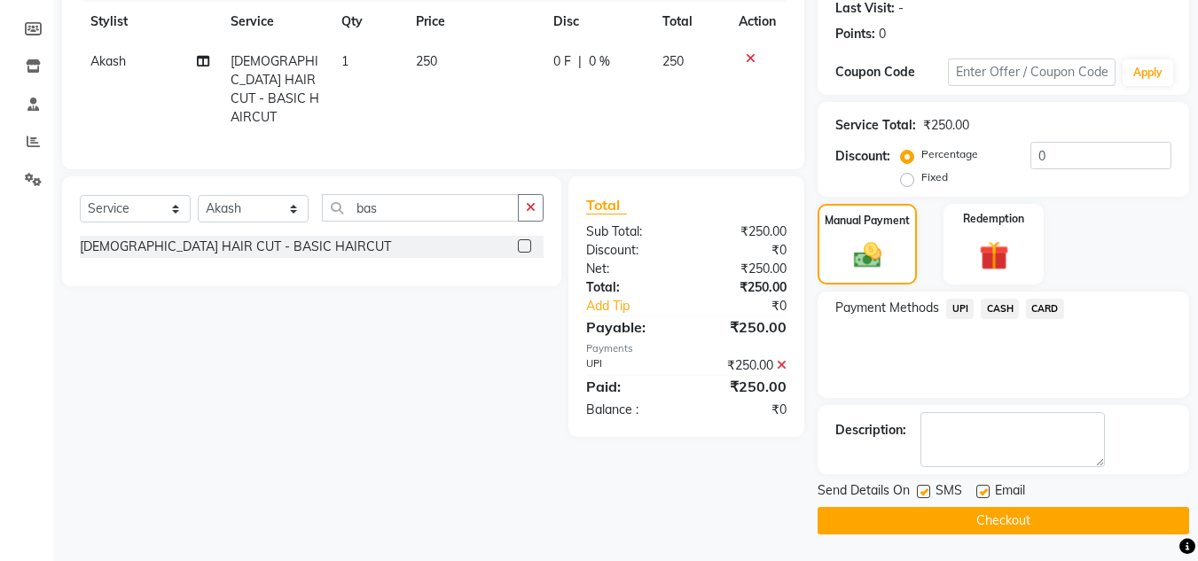
click at [976, 530] on button "Checkout" at bounding box center [1004, 520] width 372 height 27
